Goal: Information Seeking & Learning: Learn about a topic

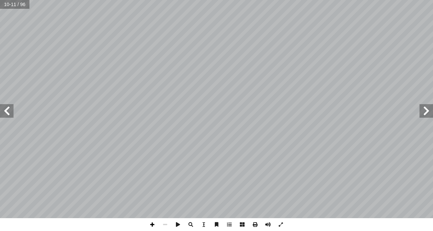
click at [152, 225] on span at bounding box center [152, 224] width 13 height 13
click at [227, 0] on html "الصفحة الرئيسية الصف الأول الصف الثاني الصف الثالث الصف الرابع الصف الخامس الصف…" at bounding box center [216, 31] width 433 height 62
click at [165, 225] on span at bounding box center [165, 224] width 13 height 13
click at [164, 225] on span at bounding box center [165, 224] width 13 height 13
click at [153, 226] on span at bounding box center [152, 224] width 13 height 13
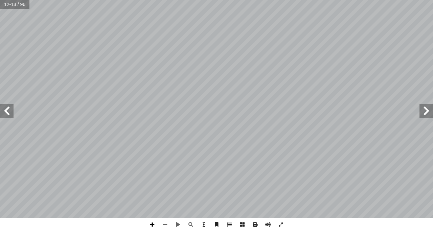
click at [153, 226] on span at bounding box center [152, 224] width 13 height 13
click at [152, 224] on span at bounding box center [152, 224] width 13 height 13
click at [152, 226] on span at bounding box center [152, 224] width 13 height 13
click at [165, 226] on span at bounding box center [165, 224] width 13 height 13
click at [151, 226] on span at bounding box center [152, 224] width 13 height 13
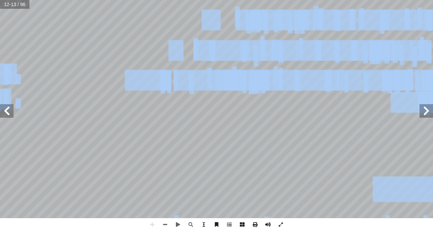
click at [226, 222] on div "8 .ها ِ يات َ و َ ت ْ ح ُ م ُ د ِّ د َ ح ُ ي َ ، و ِ ة َ ريط َ الخ ِ ب ُ حيط ُ …" at bounding box center [216, 115] width 433 height 231
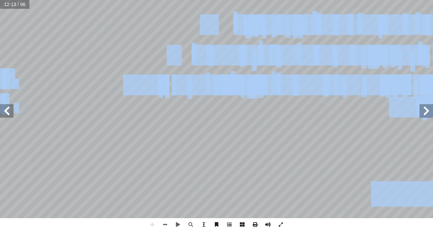
click at [224, 223] on span at bounding box center [229, 224] width 13 height 13
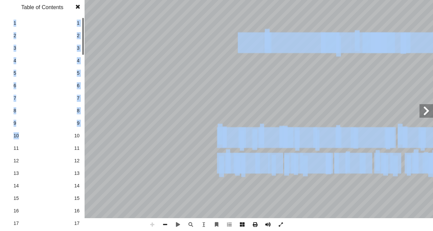
click at [52, 141] on div "8 .ها ِ يات َ و َ ت ْ ح ُ م ُ د ِّ د َ ح ُ ي َ ، و ِ ة َ ريط َ الخ ِ ب ُ حيط ُ …" at bounding box center [216, 115] width 433 height 231
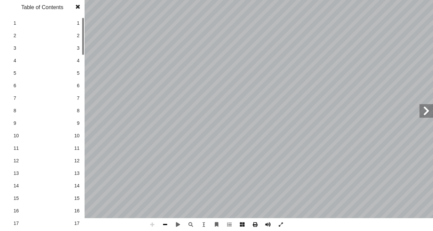
click at [164, 225] on span at bounding box center [165, 224] width 13 height 13
click at [151, 225] on span at bounding box center [152, 224] width 13 height 13
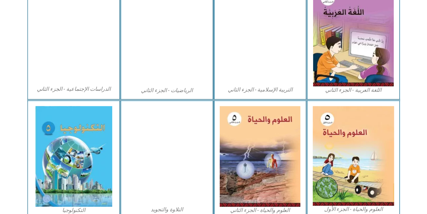
scroll to position [390, 0]
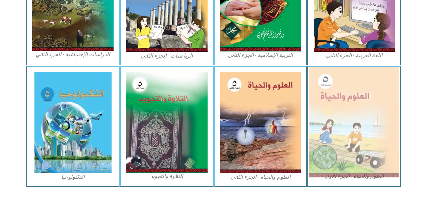
click at [355, 125] on img at bounding box center [355, 122] width 90 height 111
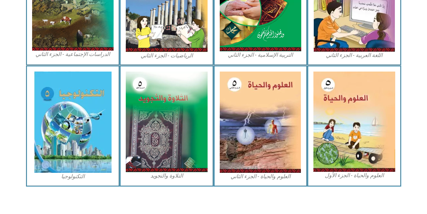
click at [12, 83] on icon at bounding box center [214, 86] width 428 height 43
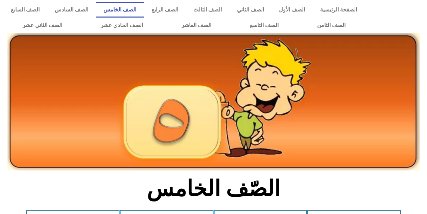
scroll to position [0, 0]
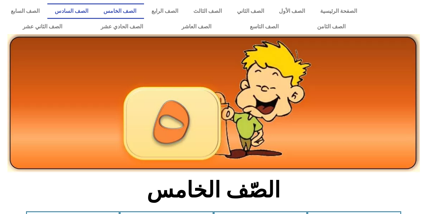
click at [96, 11] on link "الصف السادس" at bounding box center [71, 11] width 49 height 16
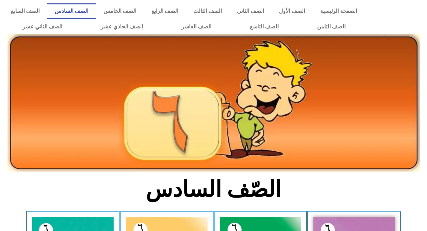
click at [408, 196] on section "الصّف السادس" at bounding box center [213, 193] width 427 height 35
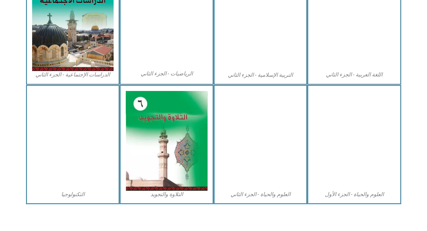
scroll to position [372, 0]
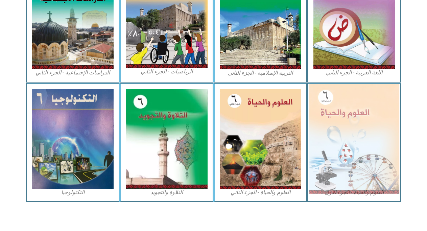
click at [357, 153] on img at bounding box center [355, 139] width 90 height 110
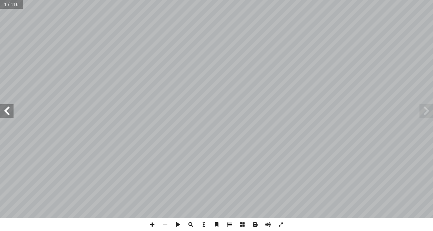
click at [8, 114] on span at bounding box center [7, 111] width 14 height 14
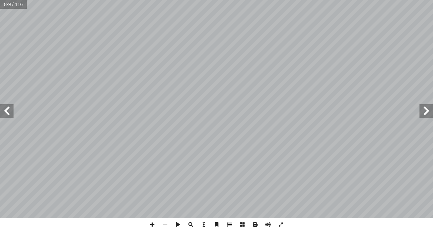
click at [8, 114] on span at bounding box center [7, 111] width 14 height 14
click at [151, 222] on span at bounding box center [152, 224] width 13 height 13
